Goal: Find contact information: Find contact information

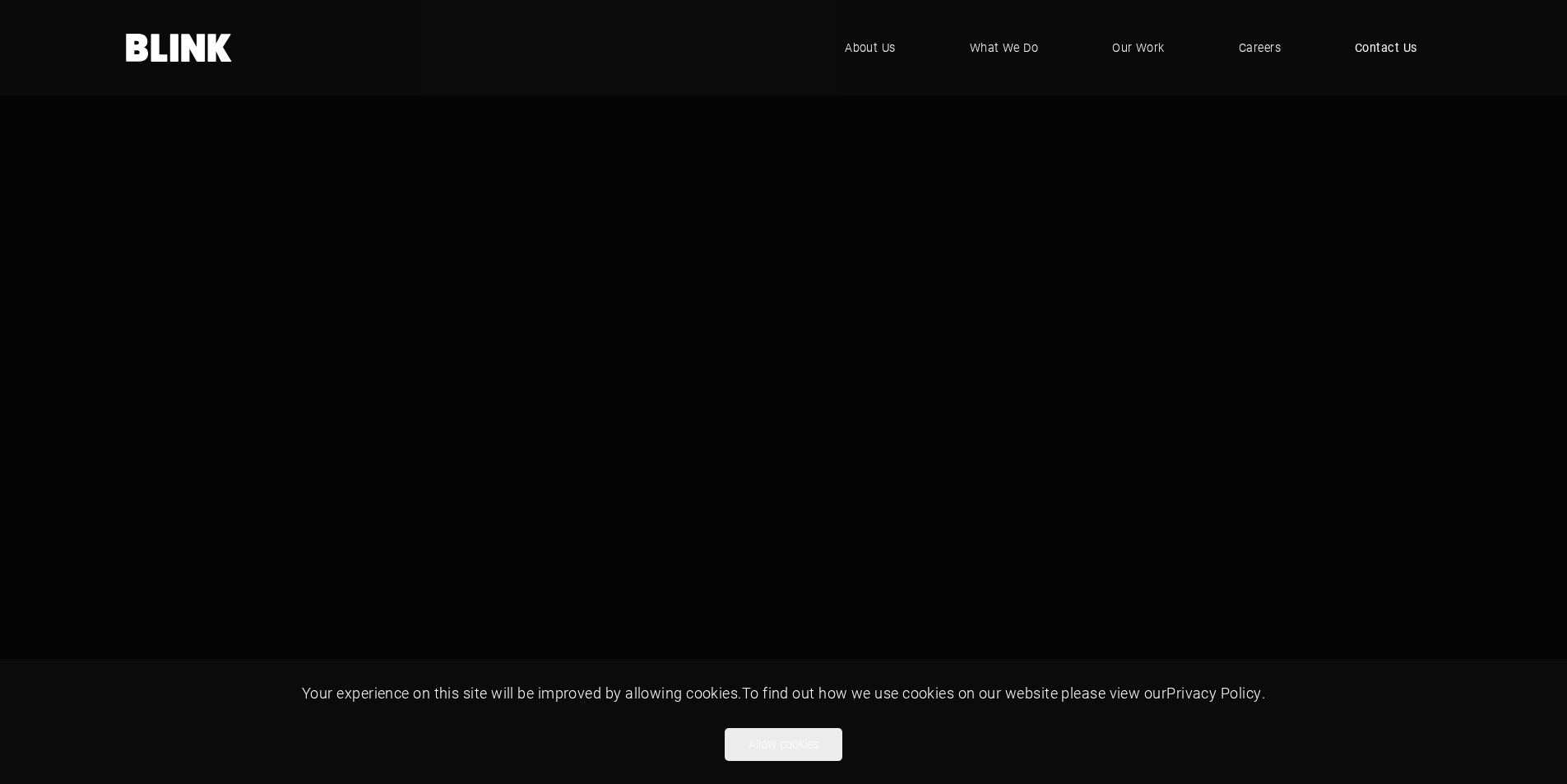
click at [1372, 46] on span "Contact Us" at bounding box center [1386, 48] width 62 height 18
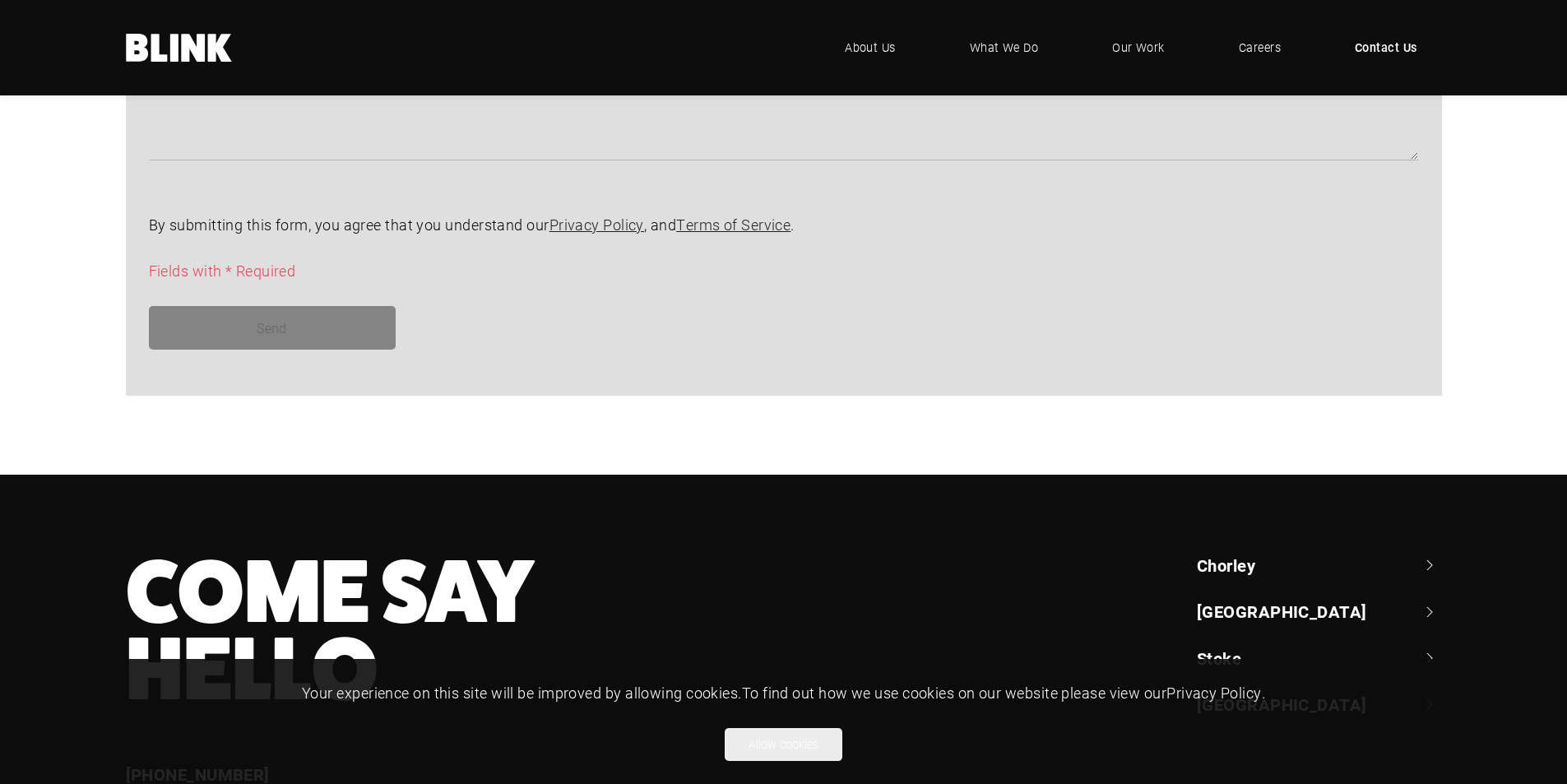
scroll to position [1493, 0]
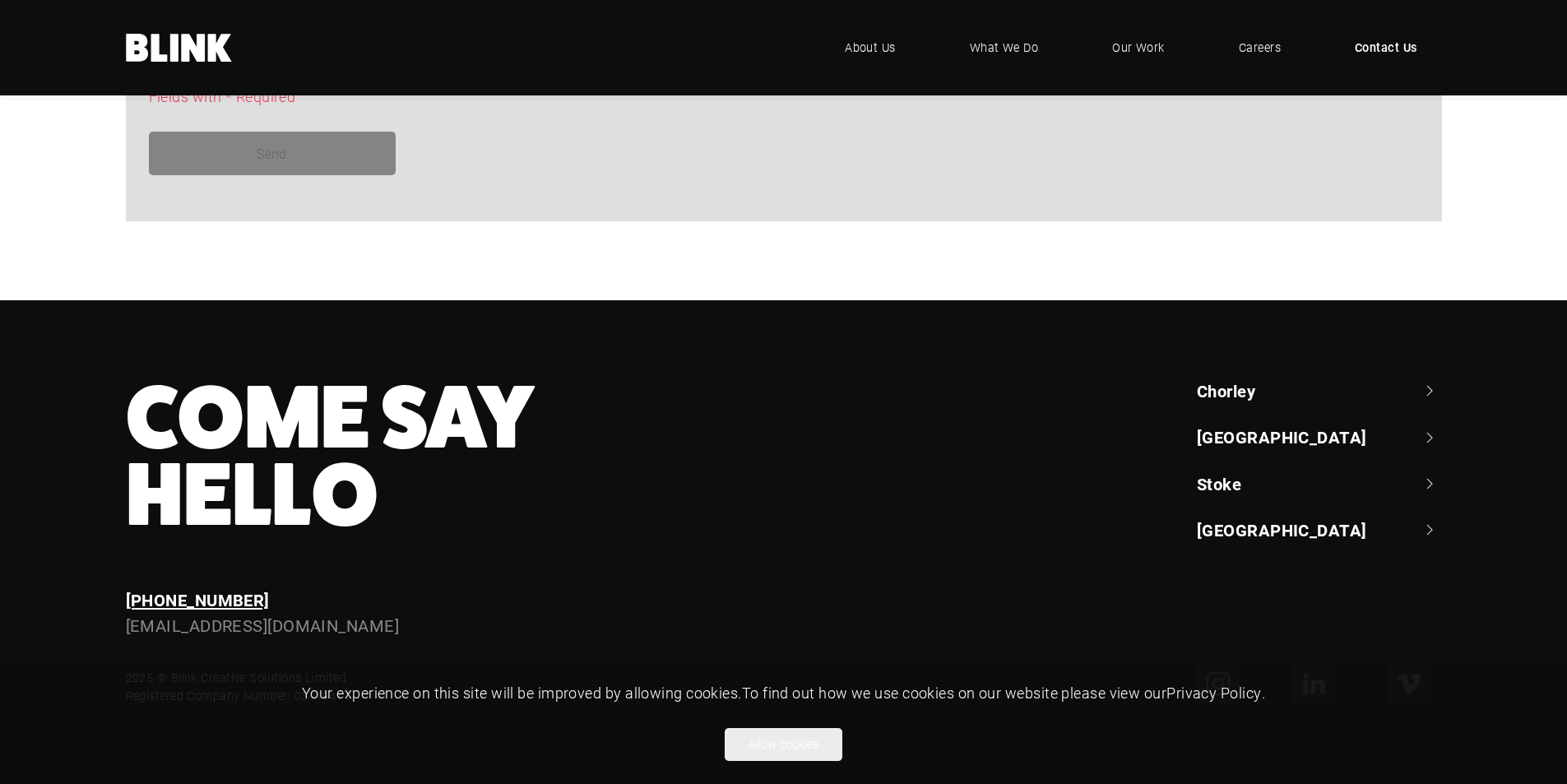
drag, startPoint x: 342, startPoint y: 593, endPoint x: 138, endPoint y: 592, distance: 204.0
click at [138, 592] on div "[PHONE_NUMBER]" at bounding box center [516, 599] width 781 height 25
copy link "[PHONE_NUMBER]"
